Goal: Complete application form

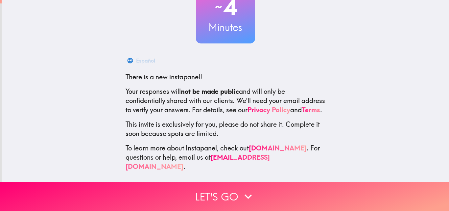
scroll to position [63, 0]
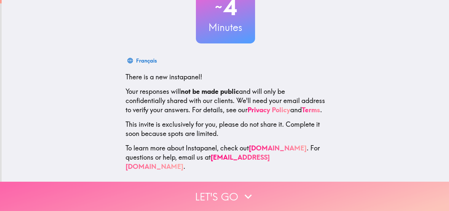
click at [212, 195] on button "Let's go" at bounding box center [224, 195] width 449 height 29
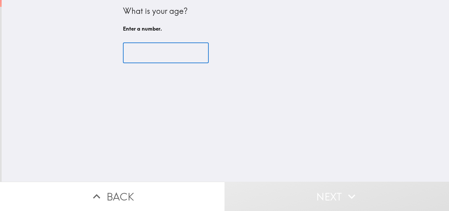
click at [152, 51] on input "number" at bounding box center [166, 53] width 86 height 20
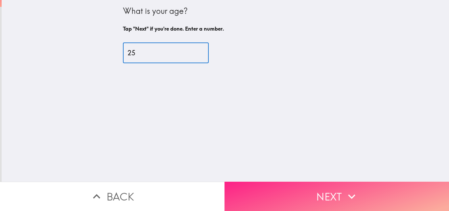
type input "25"
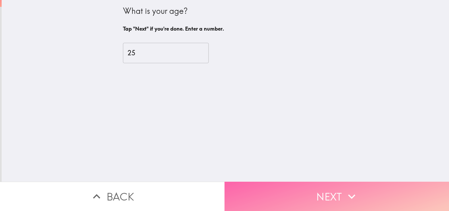
click at [257, 182] on button "Next" at bounding box center [336, 195] width 224 height 29
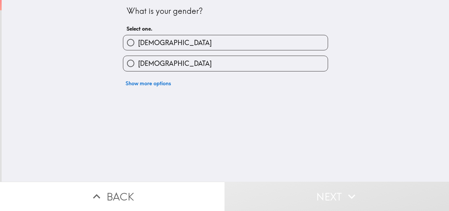
click at [131, 64] on input "[DEMOGRAPHIC_DATA]" at bounding box center [130, 63] width 15 height 15
radio input "true"
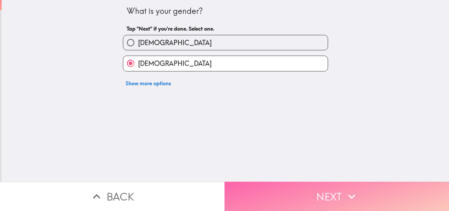
click at [252, 192] on button "Next" at bounding box center [336, 195] width 224 height 29
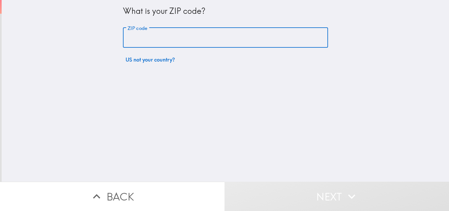
click at [124, 36] on input "ZIP code" at bounding box center [225, 38] width 205 height 20
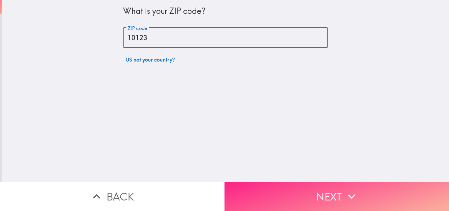
type input "10123"
click at [261, 187] on button "Next" at bounding box center [336, 195] width 224 height 29
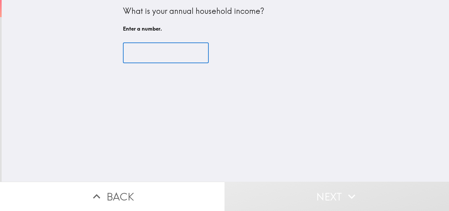
click at [147, 45] on input "number" at bounding box center [166, 53] width 86 height 20
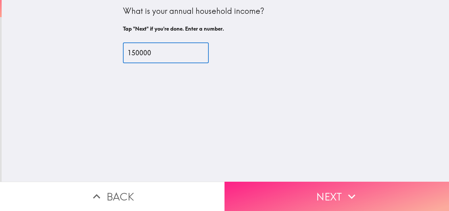
type input "150000"
click at [256, 188] on button "Next" at bounding box center [336, 195] width 224 height 29
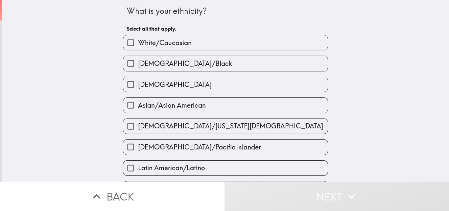
click at [147, 46] on span "White/Caucasian" at bounding box center [165, 42] width 54 height 9
click at [138, 46] on input "White/Caucasian" at bounding box center [130, 42] width 15 height 15
checkbox input "true"
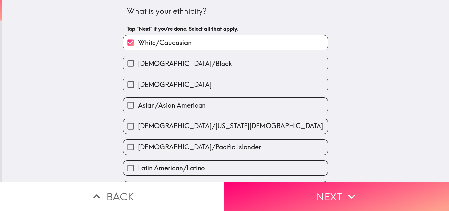
click at [149, 80] on span "[DEMOGRAPHIC_DATA]" at bounding box center [175, 84] width 74 height 9
click at [138, 80] on input "[DEMOGRAPHIC_DATA]" at bounding box center [130, 84] width 15 height 15
checkbox input "true"
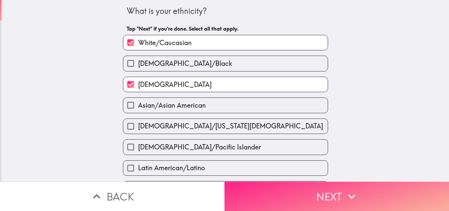
click at [288, 198] on button "Next" at bounding box center [336, 195] width 224 height 29
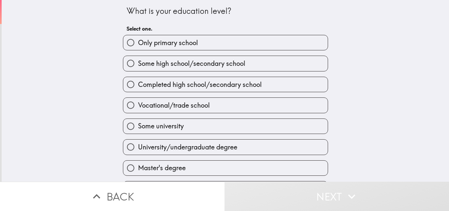
click at [183, 165] on label "Master's degree" at bounding box center [225, 167] width 204 height 15
click at [138, 165] on input "Master's degree" at bounding box center [130, 167] width 15 height 15
radio input "true"
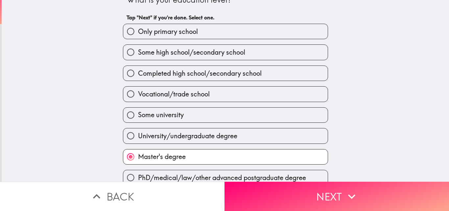
scroll to position [20, 0]
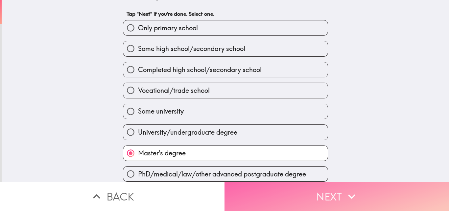
click at [270, 201] on button "Next" at bounding box center [336, 195] width 224 height 29
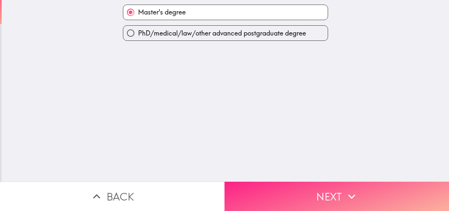
scroll to position [0, 0]
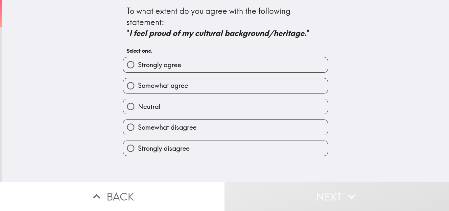
click at [188, 71] on label "Strongly agree" at bounding box center [225, 64] width 204 height 15
click at [138, 71] on input "Strongly agree" at bounding box center [130, 64] width 15 height 15
radio input "true"
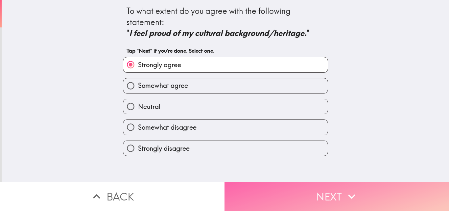
click at [256, 199] on button "Next" at bounding box center [336, 195] width 224 height 29
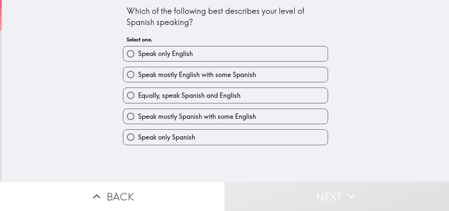
click at [176, 97] on span "Equally, speak Spanish and English" at bounding box center [189, 95] width 103 height 9
click at [138, 97] on input "Equally, speak Spanish and English" at bounding box center [130, 95] width 15 height 15
radio input "true"
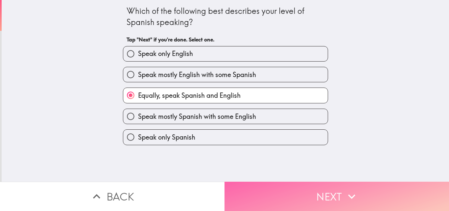
click at [277, 192] on button "Next" at bounding box center [336, 195] width 224 height 29
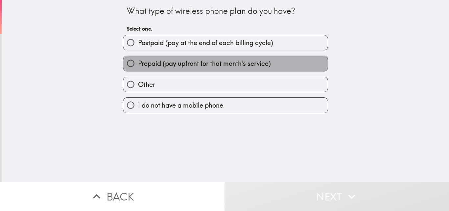
click at [177, 65] on span "Prepaid (pay upfront for that month's service)" at bounding box center [204, 63] width 133 height 9
click at [138, 65] on input "Prepaid (pay upfront for that month's service)" at bounding box center [130, 63] width 15 height 15
radio input "true"
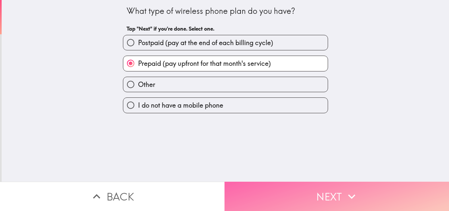
click at [275, 187] on button "Next" at bounding box center [336, 195] width 224 height 29
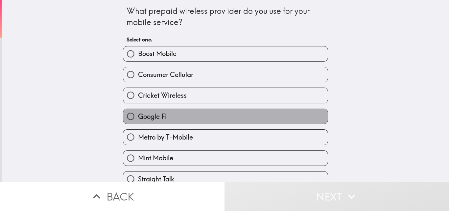
click at [162, 118] on label "Google Fi" at bounding box center [225, 116] width 204 height 15
click at [138, 118] on input "Google Fi" at bounding box center [130, 116] width 15 height 15
radio input "true"
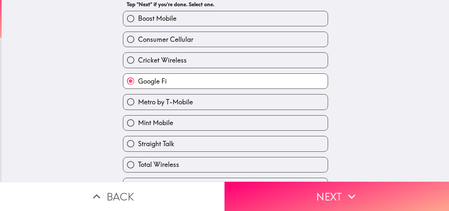
scroll to position [21, 0]
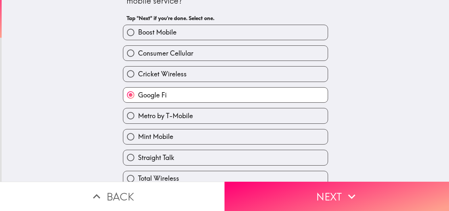
click at [163, 54] on span "Consumer Cellular" at bounding box center [165, 53] width 55 height 9
click at [138, 54] on input "Consumer Cellular" at bounding box center [130, 53] width 15 height 15
radio input "true"
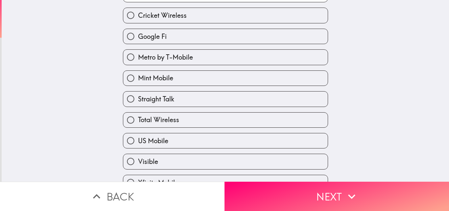
scroll to position [115, 0]
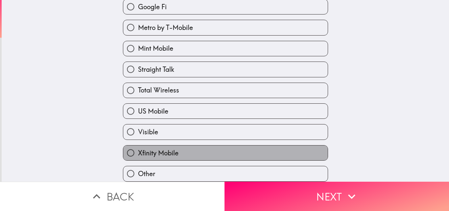
click at [176, 146] on label "Xfinity Mobile" at bounding box center [225, 152] width 204 height 15
click at [138, 146] on input "Xfinity Mobile" at bounding box center [130, 152] width 15 height 15
radio input "true"
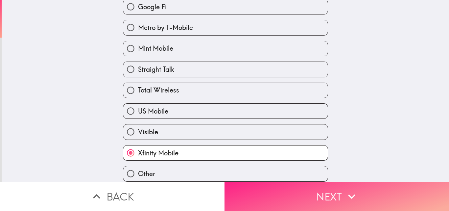
click at [260, 202] on button "Next" at bounding box center [336, 195] width 224 height 29
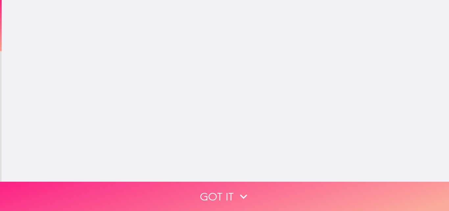
scroll to position [0, 0]
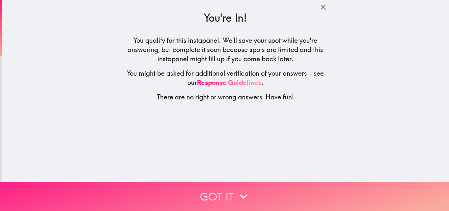
click at [244, 192] on icon "button" at bounding box center [243, 196] width 14 height 14
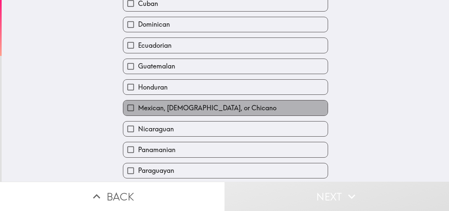
click at [197, 103] on label "Mexican, [DEMOGRAPHIC_DATA], or Chicano" at bounding box center [225, 107] width 204 height 15
click at [138, 103] on input "Mexican, [DEMOGRAPHIC_DATA], or Chicano" at bounding box center [130, 107] width 15 height 15
checkbox input "true"
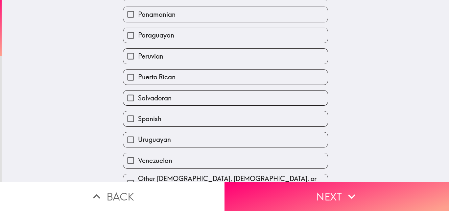
scroll to position [323, 0]
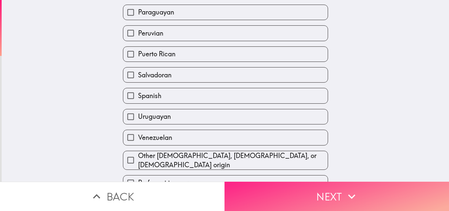
click at [252, 188] on button "Next" at bounding box center [336, 195] width 224 height 29
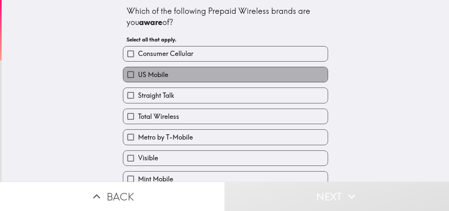
click at [179, 71] on label "US Mobile" at bounding box center [225, 74] width 204 height 15
click at [138, 71] on input "US Mobile" at bounding box center [130, 74] width 15 height 15
checkbox input "true"
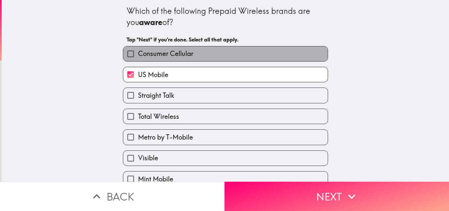
click at [155, 54] on span "Consumer Cellular" at bounding box center [165, 53] width 55 height 9
click at [138, 54] on input "Consumer Cellular" at bounding box center [130, 53] width 15 height 15
checkbox input "true"
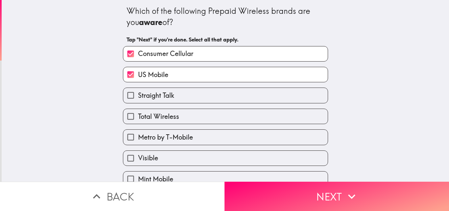
click at [158, 95] on span "Straight Talk" at bounding box center [156, 95] width 36 height 9
click at [138, 95] on input "Straight Talk" at bounding box center [130, 95] width 15 height 15
checkbox input "true"
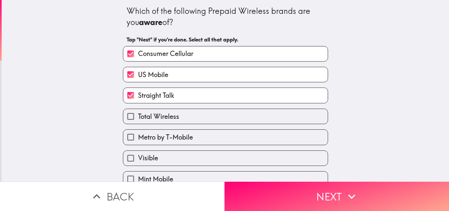
click at [160, 119] on span "Total Wireless" at bounding box center [158, 116] width 41 height 9
click at [138, 119] on input "Total Wireless" at bounding box center [130, 116] width 15 height 15
checkbox input "true"
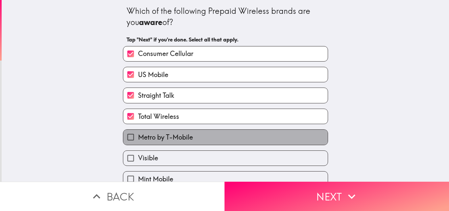
click at [157, 139] on span "Metro by T-Mobile" at bounding box center [165, 136] width 55 height 9
click at [138, 139] on input "Metro by T-Mobile" at bounding box center [130, 136] width 15 height 15
checkbox input "true"
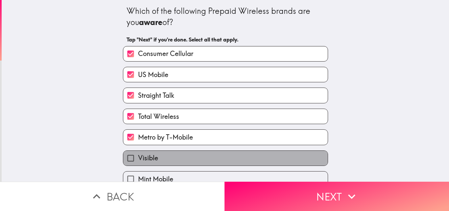
click at [155, 152] on label "Visible" at bounding box center [225, 157] width 204 height 15
click at [138, 152] on input "Visible" at bounding box center [130, 157] width 15 height 15
checkbox input "true"
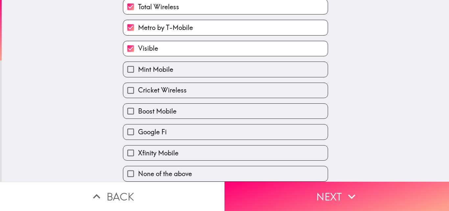
scroll to position [115, 0]
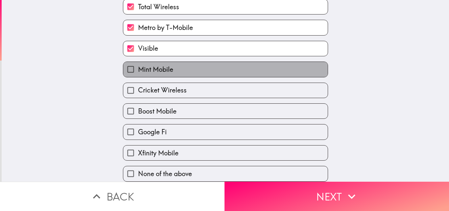
click at [142, 65] on span "Mint Mobile" at bounding box center [155, 69] width 35 height 9
click at [138, 62] on input "Mint Mobile" at bounding box center [130, 69] width 15 height 15
click at [142, 65] on span "Mint Mobile" at bounding box center [155, 69] width 35 height 9
click at [138, 62] on input "Mint Mobile" at bounding box center [130, 69] width 15 height 15
checkbox input "false"
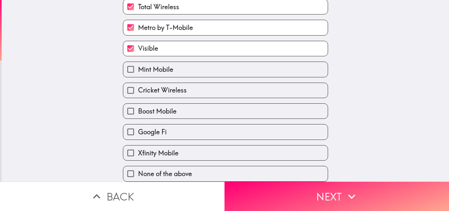
click at [140, 86] on span "Cricket Wireless" at bounding box center [162, 89] width 49 height 9
click at [138, 86] on input "Cricket Wireless" at bounding box center [130, 90] width 15 height 15
checkbox input "true"
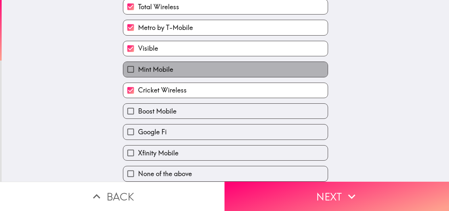
click at [143, 67] on span "Mint Mobile" at bounding box center [155, 69] width 35 height 9
click at [138, 67] on input "Mint Mobile" at bounding box center [130, 69] width 15 height 15
checkbox input "true"
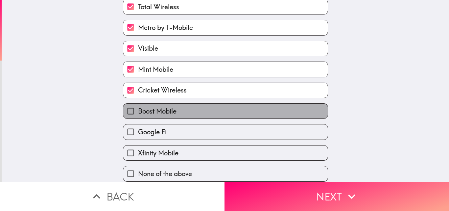
click at [146, 106] on span "Boost Mobile" at bounding box center [157, 110] width 38 height 9
click at [138, 103] on input "Boost Mobile" at bounding box center [130, 110] width 15 height 15
checkbox input "true"
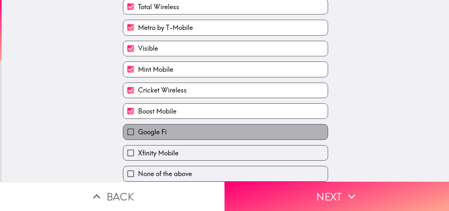
click at [146, 127] on span "Google Fi" at bounding box center [152, 131] width 29 height 9
click at [138, 124] on input "Google Fi" at bounding box center [130, 131] width 15 height 15
checkbox input "true"
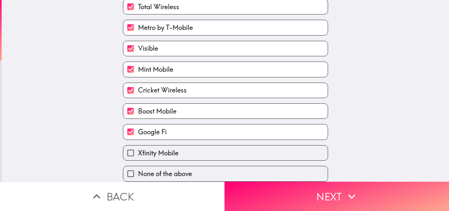
click at [146, 140] on div "Xfinity Mobile" at bounding box center [223, 150] width 210 height 21
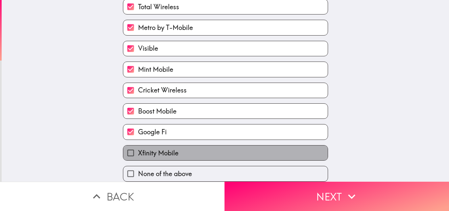
click at [150, 148] on span "Xfinity Mobile" at bounding box center [158, 152] width 40 height 9
click at [138, 145] on input "Xfinity Mobile" at bounding box center [130, 152] width 15 height 15
checkbox input "true"
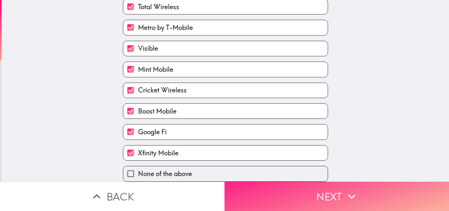
click at [239, 183] on button "Next" at bounding box center [336, 195] width 224 height 29
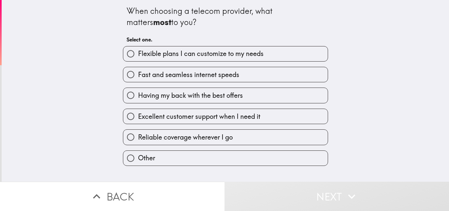
click at [190, 75] on span "Fast and seamless internet speeds" at bounding box center [188, 74] width 101 height 9
click at [138, 75] on input "Fast and seamless internet speeds" at bounding box center [130, 74] width 15 height 15
radio input "true"
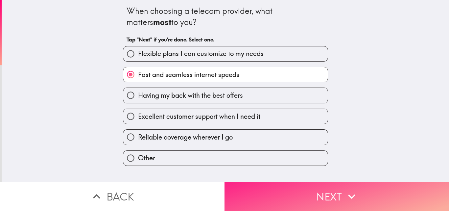
click at [244, 185] on button "Next" at bounding box center [336, 195] width 224 height 29
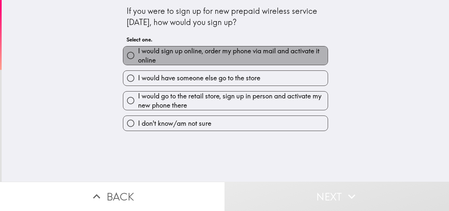
click at [195, 52] on span "I would sign up online, order my phone via mail and activate it online" at bounding box center [233, 55] width 190 height 18
click at [138, 52] on input "I would sign up online, order my phone via mail and activate it online" at bounding box center [130, 55] width 15 height 15
radio input "true"
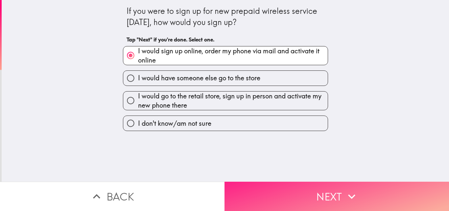
click at [256, 182] on button "Next" at bounding box center [336, 195] width 224 height 29
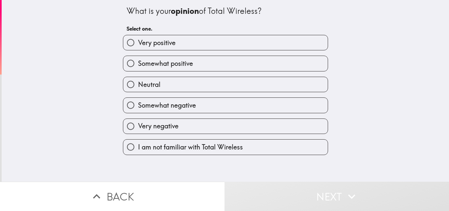
click at [184, 48] on label "Very positive" at bounding box center [225, 42] width 204 height 15
click at [138, 48] on input "Very positive" at bounding box center [130, 42] width 15 height 15
radio input "true"
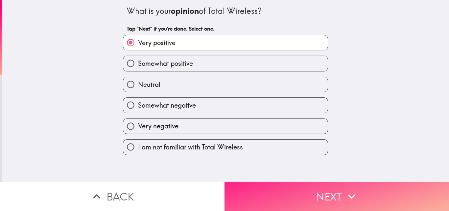
click at [260, 185] on button "Next" at bounding box center [336, 195] width 224 height 29
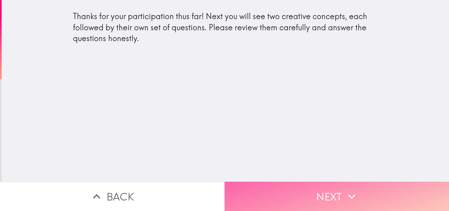
click at [288, 181] on button "Next" at bounding box center [336, 195] width 224 height 29
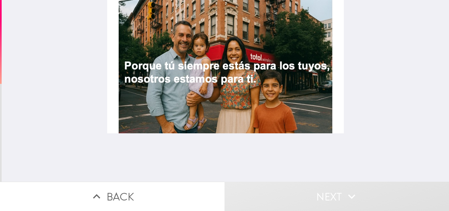
click at [119, 63] on div at bounding box center [225, 66] width 237 height 133
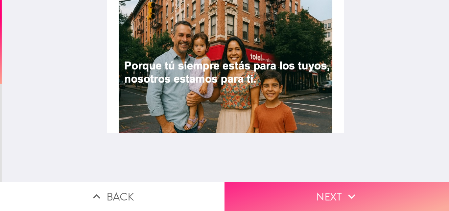
click at [299, 182] on button "Next" at bounding box center [336, 195] width 224 height 29
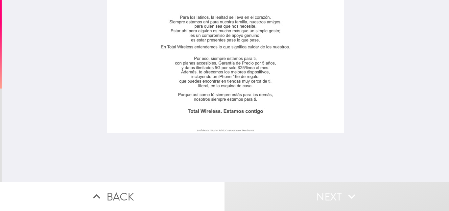
click at [233, 81] on div at bounding box center [225, 66] width 237 height 133
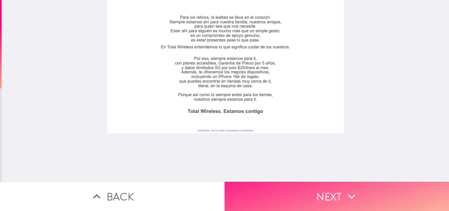
click at [295, 189] on button "Next" at bounding box center [336, 195] width 224 height 29
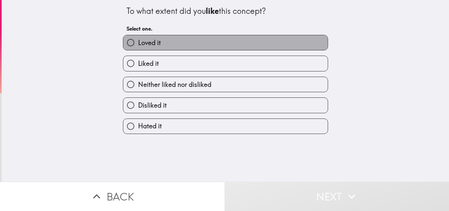
click at [201, 45] on label "Loved it" at bounding box center [225, 42] width 204 height 15
click at [138, 45] on input "Loved it" at bounding box center [130, 42] width 15 height 15
radio input "true"
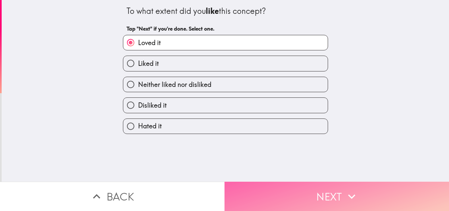
click at [265, 195] on button "Next" at bounding box center [336, 195] width 224 height 29
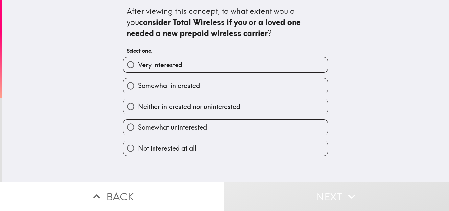
click at [176, 61] on span "Very interested" at bounding box center [160, 64] width 44 height 9
click at [138, 61] on input "Very interested" at bounding box center [130, 64] width 15 height 15
radio input "true"
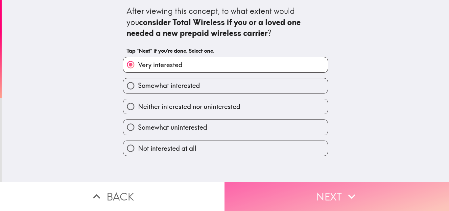
click at [258, 189] on button "Next" at bounding box center [336, 195] width 224 height 29
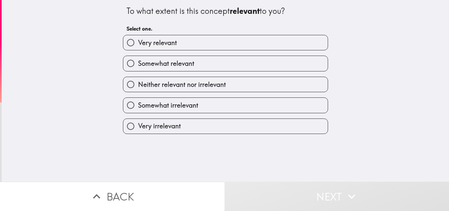
click at [170, 47] on label "Very relevant" at bounding box center [225, 42] width 204 height 15
click at [138, 47] on input "Very relevant" at bounding box center [130, 42] width 15 height 15
radio input "true"
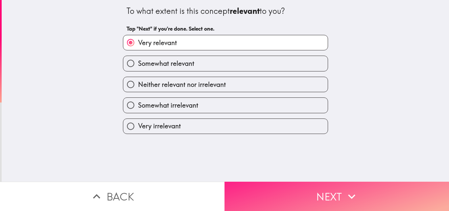
click at [277, 188] on button "Next" at bounding box center [336, 195] width 224 height 29
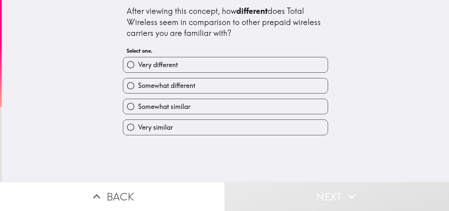
click at [168, 68] on span "Very different" at bounding box center [158, 64] width 40 height 9
click at [138, 68] on input "Very different" at bounding box center [130, 64] width 15 height 15
radio input "true"
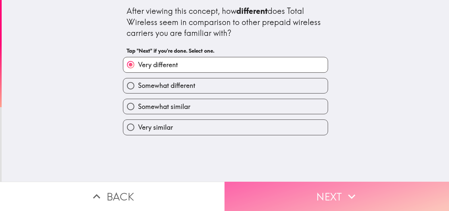
click at [272, 196] on button "Next" at bounding box center [336, 195] width 224 height 29
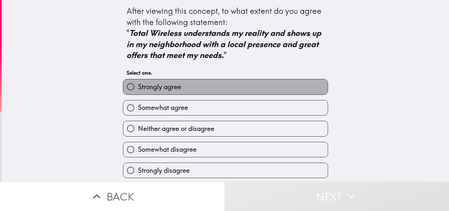
click at [164, 81] on label "Strongly agree" at bounding box center [225, 86] width 204 height 15
click at [138, 81] on input "Strongly agree" at bounding box center [130, 86] width 15 height 15
radio input "true"
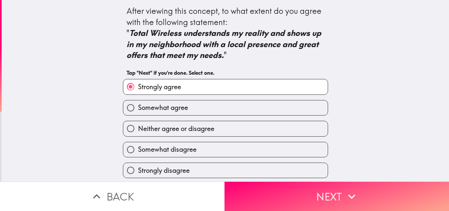
scroll to position [2, 0]
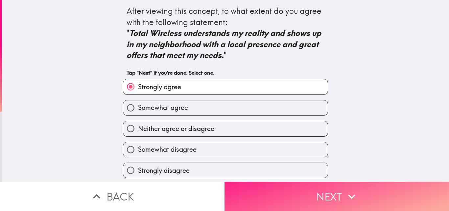
click at [287, 198] on button "Next" at bounding box center [336, 195] width 224 height 29
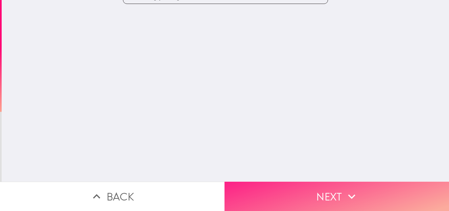
scroll to position [0, 0]
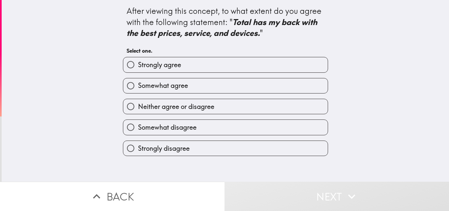
click at [151, 70] on label "Strongly agree" at bounding box center [225, 64] width 204 height 15
click at [138, 70] on input "Strongly agree" at bounding box center [130, 64] width 15 height 15
radio input "true"
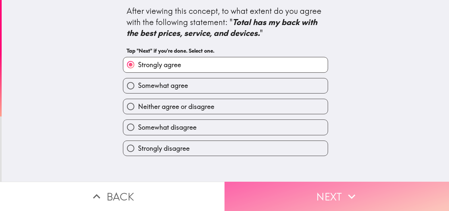
click at [272, 197] on button "Next" at bounding box center [336, 195] width 224 height 29
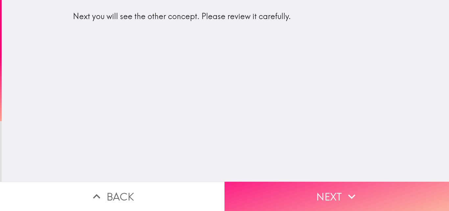
click at [266, 183] on button "Next" at bounding box center [336, 195] width 224 height 29
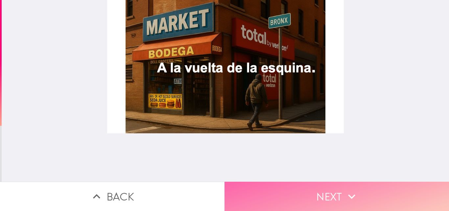
click at [276, 186] on button "Next" at bounding box center [336, 195] width 224 height 29
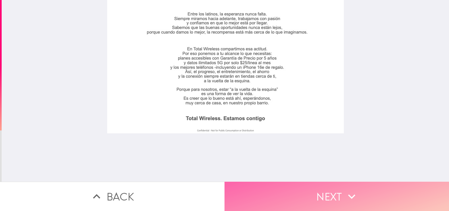
click at [274, 186] on button "Next" at bounding box center [336, 195] width 224 height 29
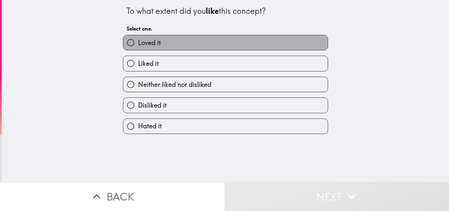
click at [145, 46] on span "Loved it" at bounding box center [149, 42] width 23 height 9
click at [138, 46] on input "Loved it" at bounding box center [130, 42] width 15 height 15
radio input "true"
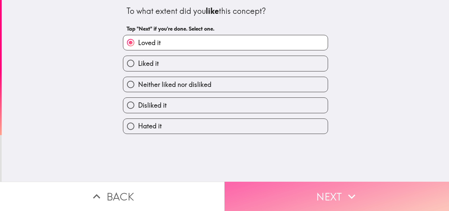
click at [244, 197] on button "Next" at bounding box center [336, 195] width 224 height 29
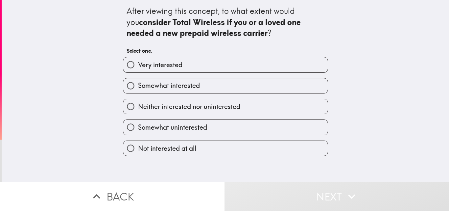
click at [163, 62] on span "Very interested" at bounding box center [160, 64] width 44 height 9
click at [138, 62] on input "Very interested" at bounding box center [130, 64] width 15 height 15
radio input "true"
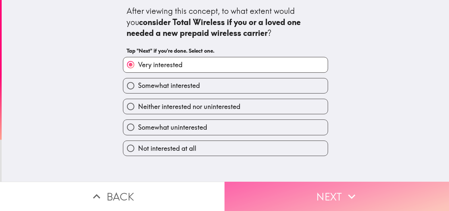
click at [294, 190] on button "Next" at bounding box center [336, 195] width 224 height 29
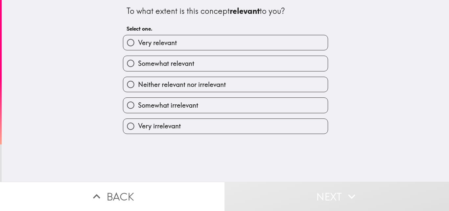
click at [154, 38] on span "Very relevant" at bounding box center [157, 42] width 39 height 9
click at [138, 38] on input "Very relevant" at bounding box center [130, 42] width 15 height 15
radio input "true"
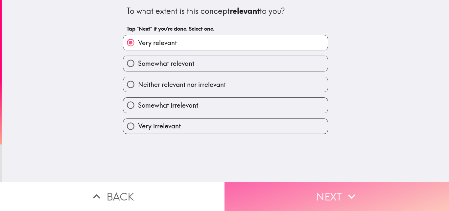
click at [269, 193] on button "Next" at bounding box center [336, 195] width 224 height 29
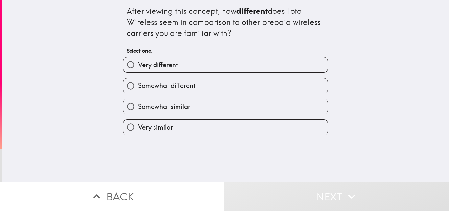
click at [161, 80] on label "Somewhat different" at bounding box center [225, 85] width 204 height 15
click at [138, 80] on input "Somewhat different" at bounding box center [130, 85] width 15 height 15
radio input "true"
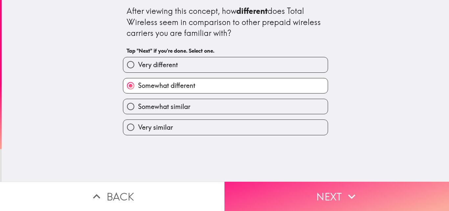
click at [281, 199] on button "Next" at bounding box center [336, 195] width 224 height 29
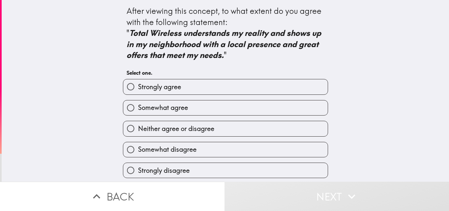
click at [164, 87] on span "Strongly agree" at bounding box center [159, 86] width 43 height 9
click at [138, 87] on input "Strongly agree" at bounding box center [130, 86] width 15 height 15
radio input "true"
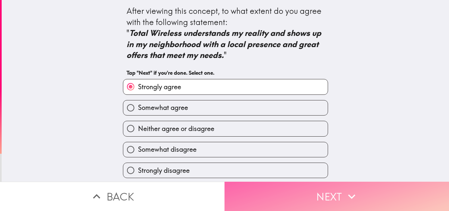
click at [284, 198] on button "Next" at bounding box center [336, 195] width 224 height 29
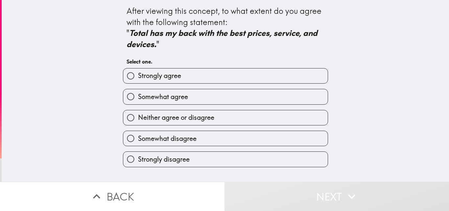
click at [163, 75] on span "Strongly agree" at bounding box center [159, 75] width 43 height 9
click at [138, 75] on input "Strongly agree" at bounding box center [130, 75] width 15 height 15
radio input "true"
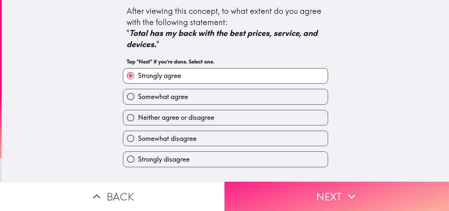
click at [287, 195] on button "Next" at bounding box center [336, 195] width 224 height 29
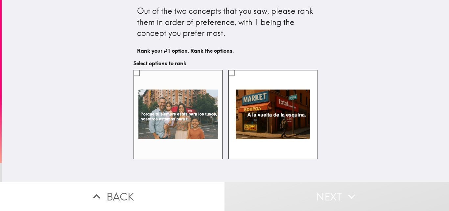
click at [174, 100] on label at bounding box center [177, 114] width 89 height 89
click at [144, 80] on input "checkbox" at bounding box center [136, 72] width 15 height 15
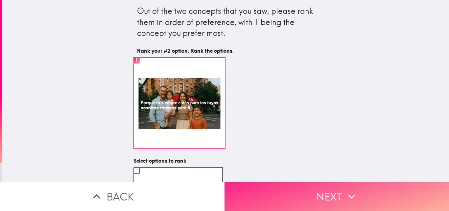
click at [292, 183] on button "Next" at bounding box center [336, 195] width 224 height 29
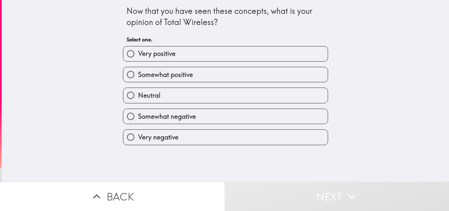
click at [152, 53] on span "Very positive" at bounding box center [156, 53] width 37 height 9
click at [138, 53] on input "Very positive" at bounding box center [130, 53] width 15 height 15
radio input "true"
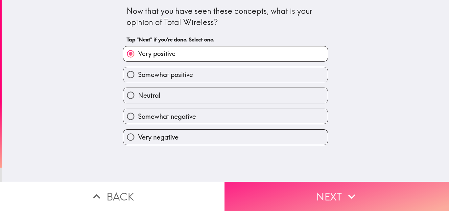
click at [247, 186] on button "Next" at bounding box center [336, 195] width 224 height 29
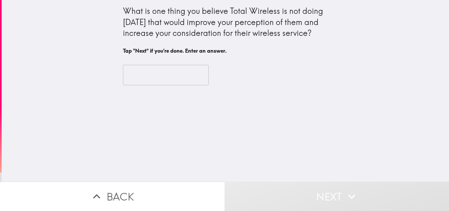
click at [136, 78] on input "text" at bounding box center [166, 75] width 86 height 20
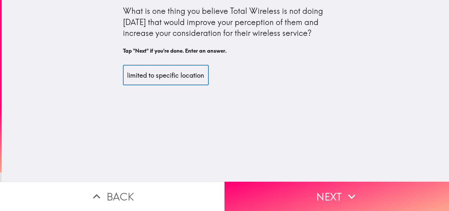
scroll to position [0, 16]
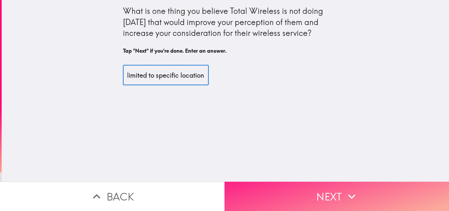
type input "its limited to specific location"
click at [275, 202] on button "Next" at bounding box center [336, 195] width 224 height 29
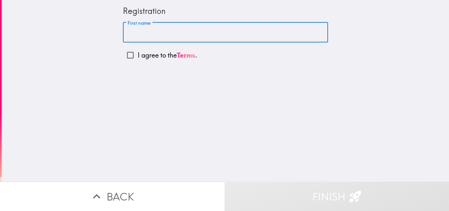
click at [137, 32] on input "First name" at bounding box center [225, 32] width 205 height 20
type input "[PERSON_NAME]"
click at [123, 57] on input "I agree to the Terms ." at bounding box center [130, 55] width 15 height 15
checkbox input "true"
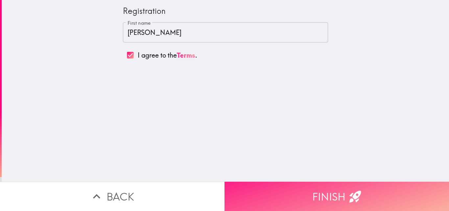
click at [304, 193] on button "Finish" at bounding box center [336, 195] width 224 height 29
